Goal: Check status: Check status

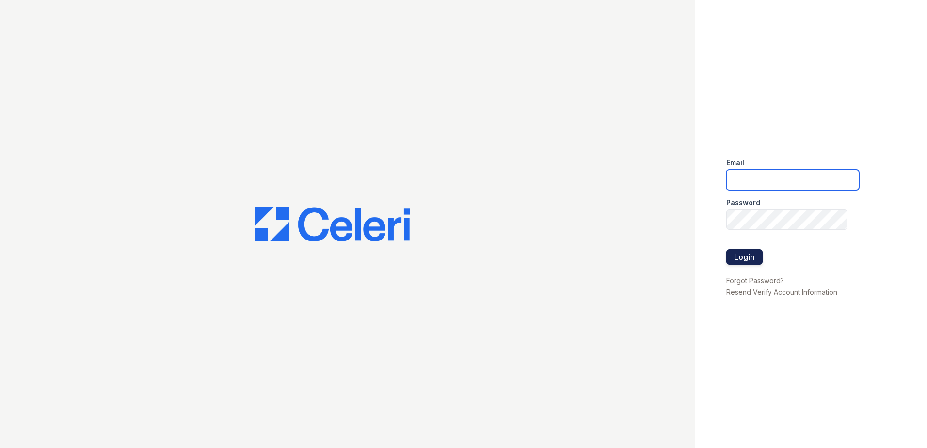
type input "ABlackstar@Trinity-PM.com"
click at [730, 253] on button "Login" at bounding box center [745, 257] width 36 height 16
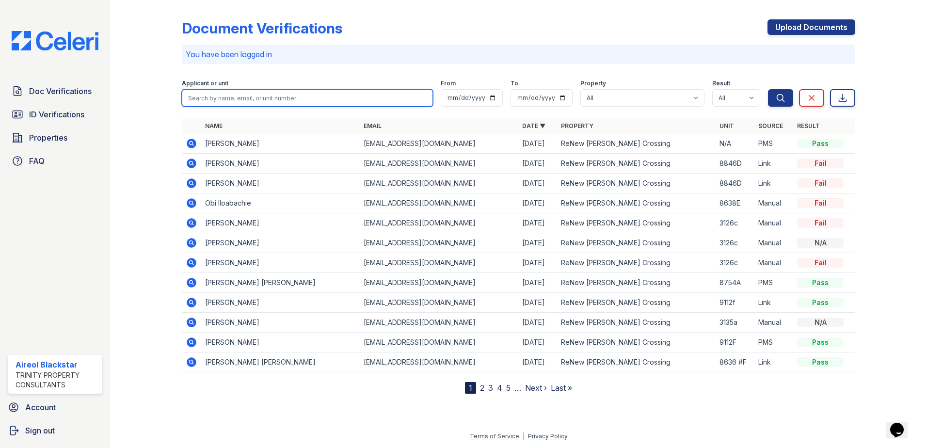
click at [270, 97] on input "search" at bounding box center [307, 97] width 251 height 17
paste input "[PERSON_NAME]"
type input "[PERSON_NAME]"
click at [768, 89] on button "Search" at bounding box center [780, 97] width 25 height 17
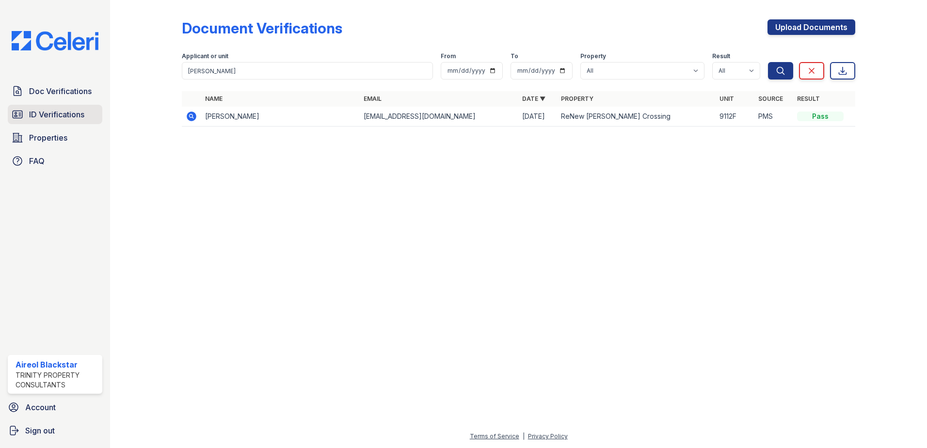
click at [57, 116] on span "ID Verifications" at bounding box center [56, 115] width 55 height 12
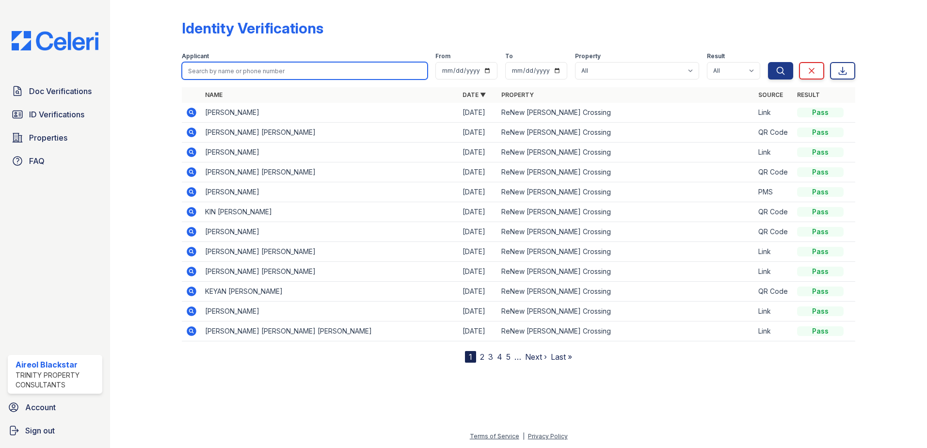
click at [223, 75] on input "search" at bounding box center [305, 70] width 246 height 17
paste input "[PERSON_NAME]"
type input "[PERSON_NAME]"
click at [768, 62] on button "Search" at bounding box center [780, 70] width 25 height 17
